Goal: Information Seeking & Learning: Check status

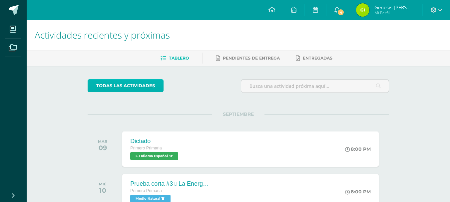
click at [143, 83] on link "todas las Actividades" at bounding box center [126, 85] width 76 height 13
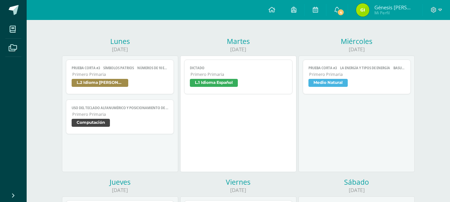
scroll to position [66, 0]
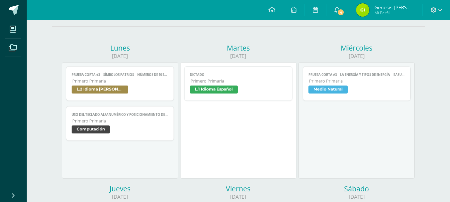
click at [98, 127] on span "Computación" at bounding box center [91, 130] width 38 height 8
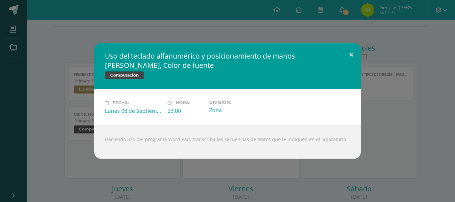
click at [351, 55] on button at bounding box center [351, 54] width 19 height 23
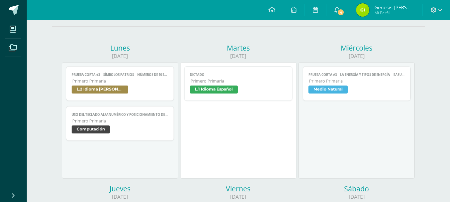
click at [106, 90] on span "L.2 Idioma [PERSON_NAME]" at bounding box center [100, 90] width 57 height 8
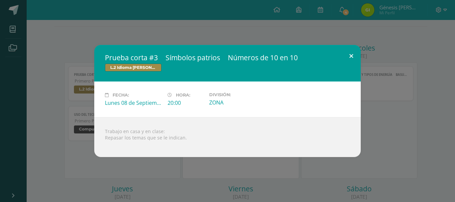
click at [352, 55] on button at bounding box center [351, 56] width 19 height 23
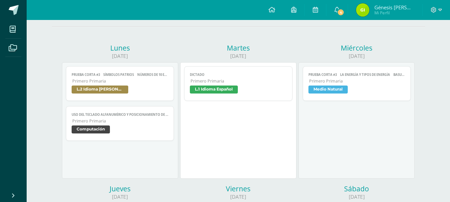
click at [220, 87] on span "L.1 Idioma Español" at bounding box center [214, 90] width 48 height 8
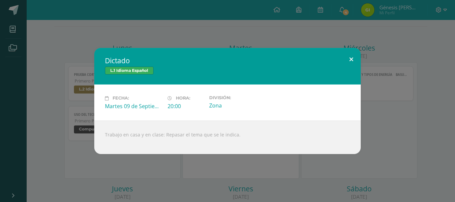
click at [352, 56] on button at bounding box center [351, 59] width 19 height 23
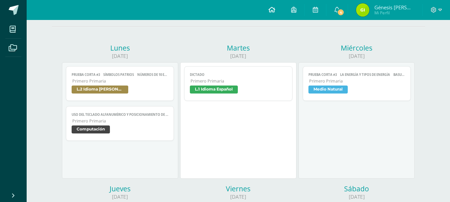
click at [271, 9] on icon at bounding box center [272, 10] width 7 height 6
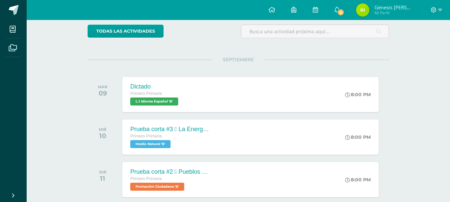
scroll to position [59, 0]
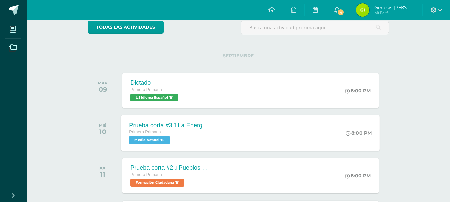
click at [165, 141] on span "Medio Natural 'B'" at bounding box center [149, 140] width 41 height 8
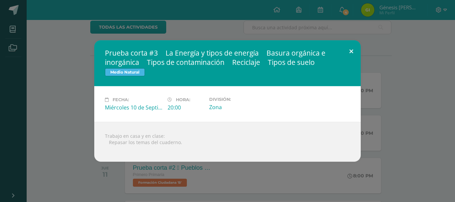
click at [353, 52] on button at bounding box center [351, 51] width 19 height 23
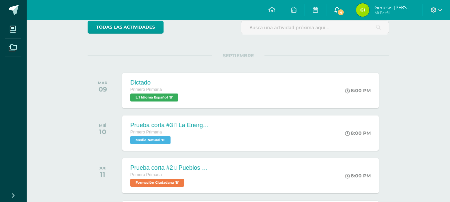
click at [338, 13] on span "4" at bounding box center [340, 12] width 7 height 7
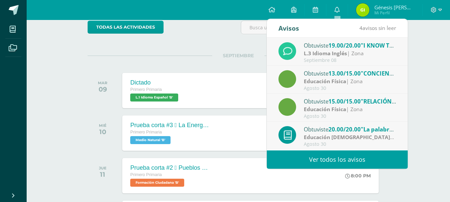
click at [336, 52] on strong "L.3 Idioma Inglés" at bounding box center [325, 53] width 43 height 7
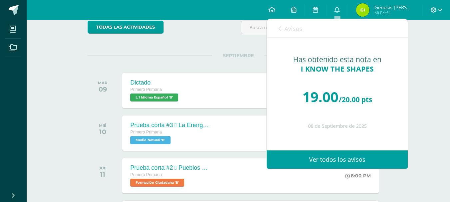
click at [347, 158] on link "Ver todos los avisos" at bounding box center [337, 160] width 141 height 18
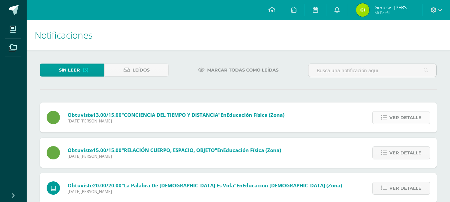
click at [421, 117] on span "Ver detalle" at bounding box center [406, 118] width 32 height 12
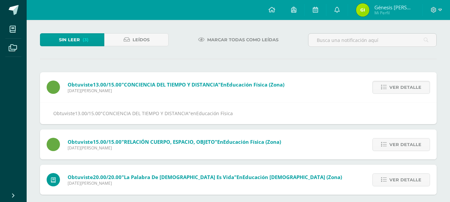
scroll to position [31, 0]
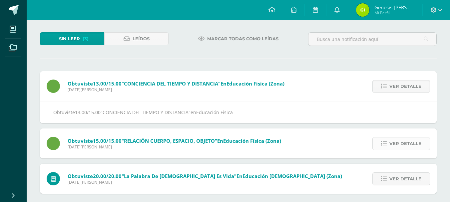
click at [415, 145] on span "Ver detalle" at bounding box center [406, 144] width 32 height 12
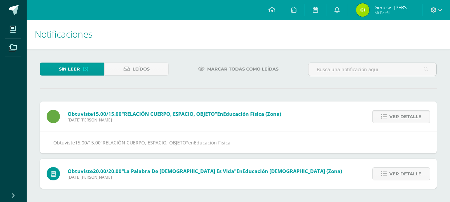
scroll to position [1, 0]
click at [408, 173] on span "Ver detalle" at bounding box center [406, 174] width 32 height 12
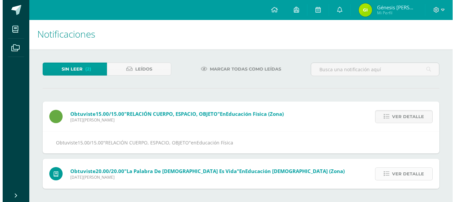
scroll to position [0, 0]
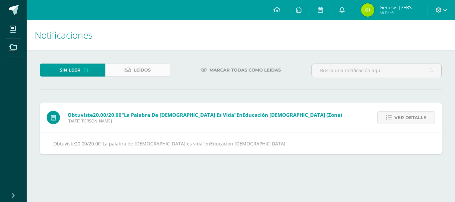
click at [146, 69] on span "Leídos" at bounding box center [142, 70] width 17 height 12
click at [90, 69] on link "Sin leer (1)" at bounding box center [72, 70] width 65 height 13
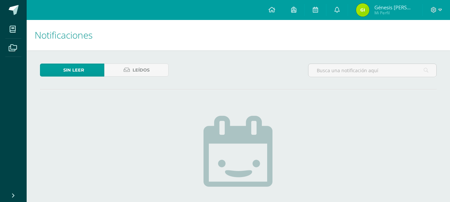
click at [90, 69] on link "Sin leer" at bounding box center [72, 70] width 64 height 13
click at [271, 15] on link at bounding box center [272, 10] width 23 height 20
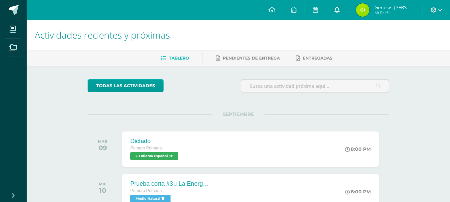
click at [339, 10] on icon at bounding box center [337, 10] width 5 height 6
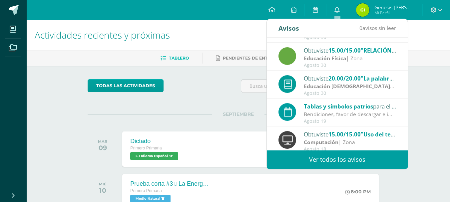
scroll to position [58, 0]
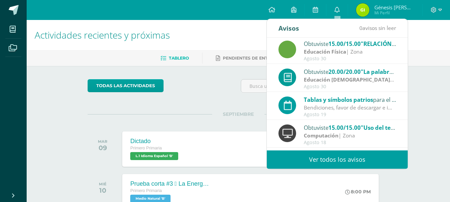
click at [335, 103] on span "Tablas y símbolos patrios" at bounding box center [338, 100] width 69 height 8
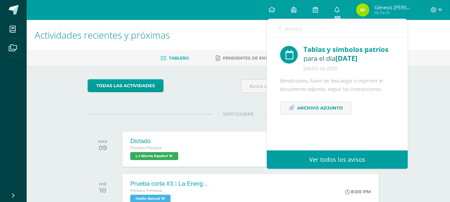
click at [341, 158] on link "Ver todos los avisos" at bounding box center [337, 160] width 141 height 18
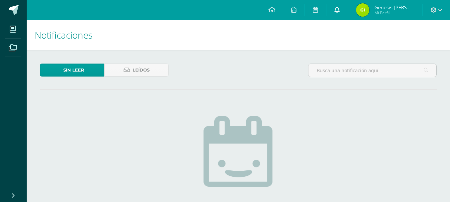
click at [339, 8] on icon at bounding box center [337, 10] width 5 height 6
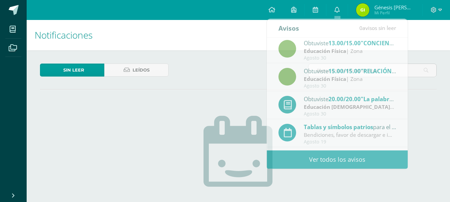
scroll to position [32, 0]
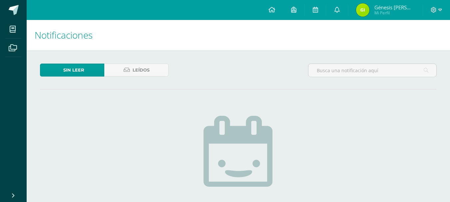
click at [416, 98] on div "Sin leer Leídos No hay nuevas notificaciones ¡Felicidades! no hay nuevas notifi…" at bounding box center [239, 167] width 424 height 235
click at [342, 12] on link at bounding box center [337, 10] width 21 height 20
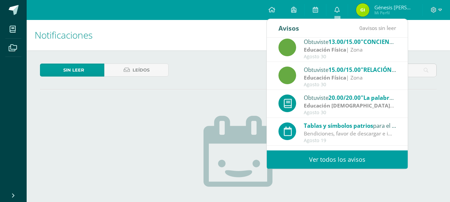
click at [377, 136] on div "Bendiciones, favor de descargar e imprimir el documento adjunto, seguir las ins…" at bounding box center [350, 134] width 93 height 8
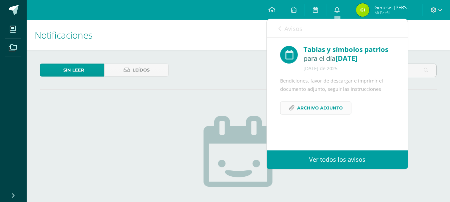
click at [318, 107] on span "Archivo Adjunto" at bounding box center [320, 108] width 46 height 12
click at [280, 102] on link "Archivo Adjunto" at bounding box center [315, 108] width 71 height 13
